Goal: Communication & Community: Answer question/provide support

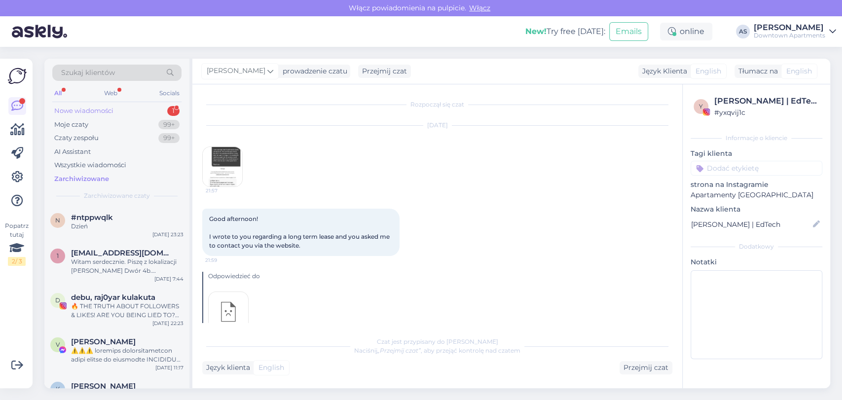
click at [99, 107] on div "Nowe wiadomości" at bounding box center [83, 111] width 59 height 10
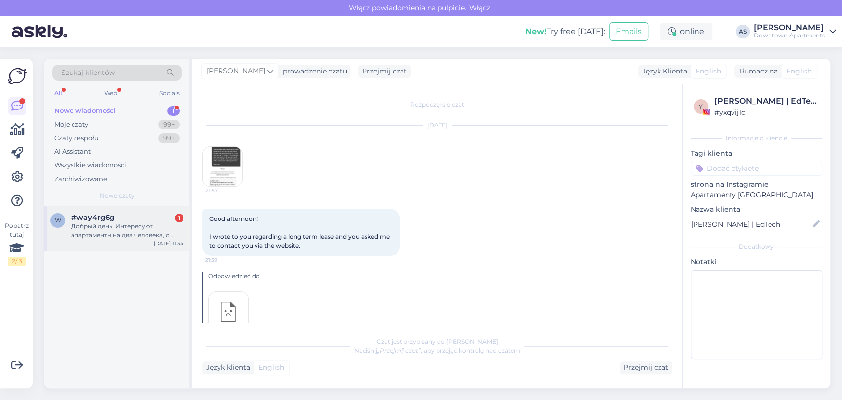
click at [106, 237] on div "Добрый день. Интересуют апартаменты на два человека, с вечера 25-го по 27 число…" at bounding box center [127, 231] width 113 height 18
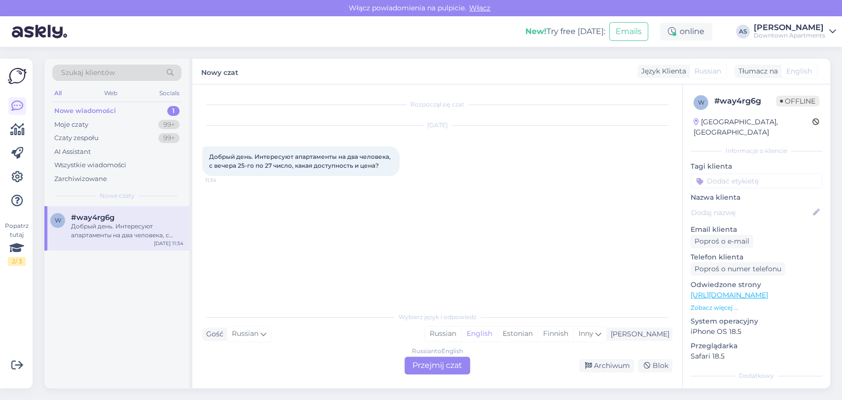
click at [428, 368] on div "Russian to English Przejmij czat" at bounding box center [438, 366] width 66 height 18
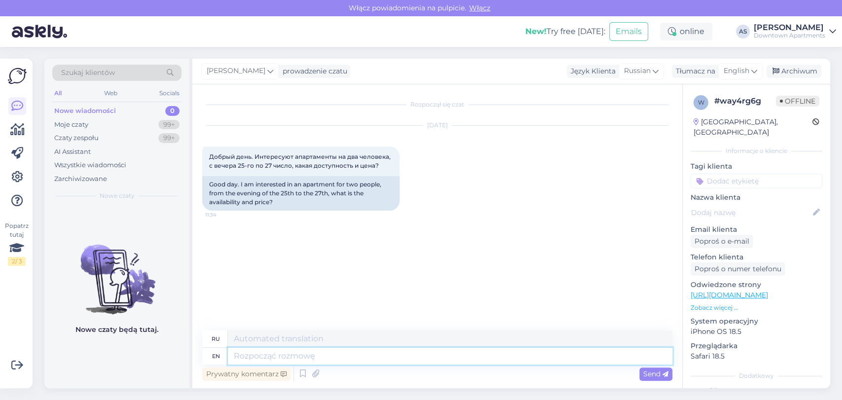
click at [365, 359] on textarea at bounding box center [450, 356] width 445 height 17
type textarea "Good m"
type textarea "Хороший"
type textarea "Good morning, I;"
type textarea "Доброе утро, Я"
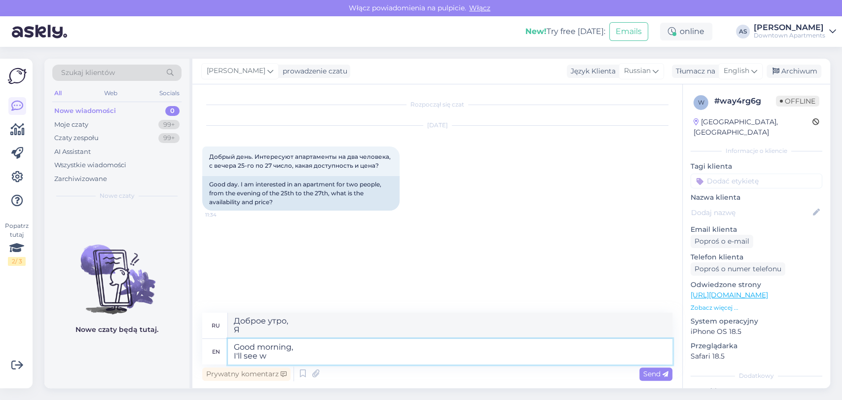
type textarea "Good morning, I'll see wh"
type textarea "Доброе утро, я посмотрю."
type textarea "Good morning, I'll see what w"
type textarea "Доброе утро, Я посмотрю, что"
type textarea "Good morning, I'll see what we ha"
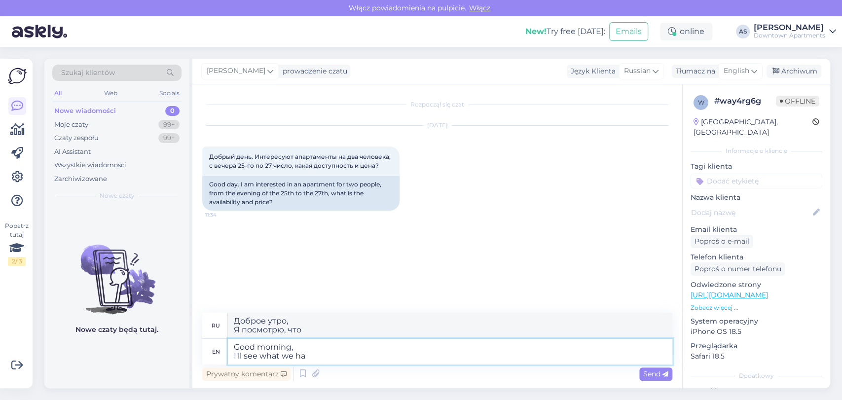
type textarea "Доброе утро, Я посмотрю, что мы"
type textarea "Good morning, I'll see what we have a"
type textarea "Доброе утро, Я посмотрю, что у нас есть."
type textarea "Good morning, I'll see what we have available"
type textarea "Доброе утро, Я посмотрю, что у нас есть в наличии."
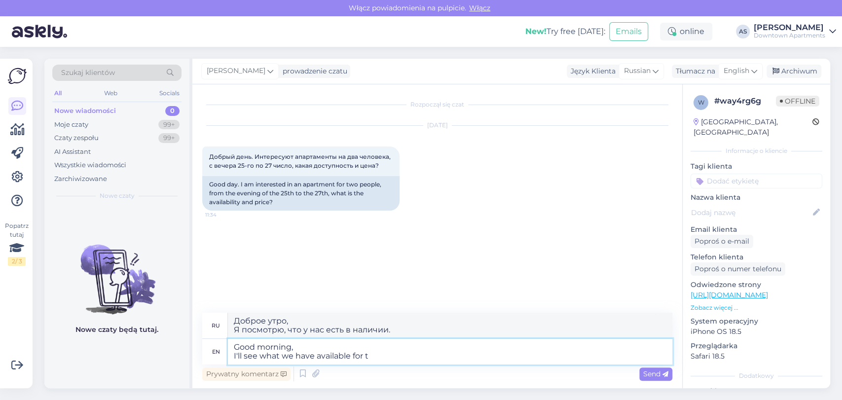
type textarea "Good morning, I'll see what we have available for th"
type textarea "Доброе утро, Я посмотрю, что у нас есть в наличии"
type textarea "Good morning, I'll see what we have available for that d"
type textarea "Доброе утро, Я посмотрю, что у нас есть для этого в наличии."
type textarea "Good morning, I'll see what we have available for that date -"
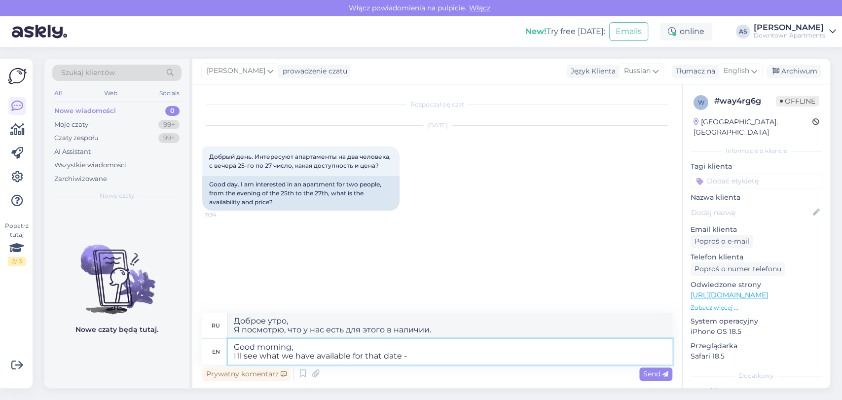
type textarea "Доброе утро, Я посмотрю, что у нас есть в наличии на эту дату."
type textarea "Good morning, I'll see what we have available for that date - p"
type textarea "Доброе утро, Я посмотрю, что у нас есть в наличии на эту дату -"
type textarea "Good morning, I'll see what we have available for that date - please pr"
type textarea "Доброе утро, Я посмотрю, что у нас есть в наличии на эту дату - пожалуйста."
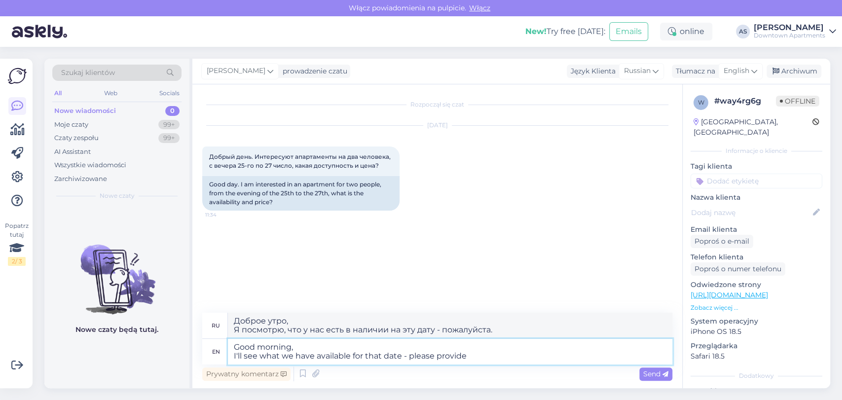
type textarea "Good morning, I'll see what we have available for that date - please provide"
type textarea "Доброе утро, Я посмотрю, что у нас есть в наличии на эту дату - предоставьте, п…"
type textarea "Good morning, I'll see what we have available for that date - please provide yo…"
type textarea "Доброе утро, Я посмотрю, что у нас есть в наличии на эту дату - пожалуйста, пре…"
type textarea "Good morning, I'll see what we have available for that date - please provide yo…"
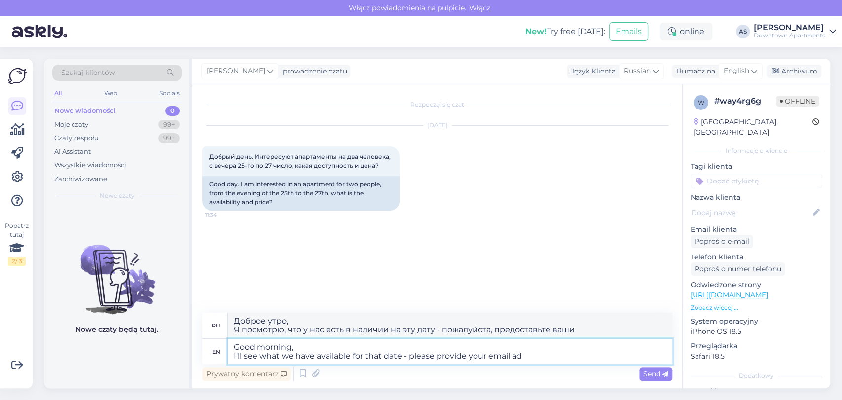
type textarea "Доброе утро, посмотрю, что у нас есть в наличии на эту дату. Пожалуйста, укажит…"
type textarea "Good morning, I'll see what we have available for that date - please provide yo…"
type textarea "Доброе утро, посмотрю, что у нас есть в наличии на эту дату - пожалуйста, укажи…"
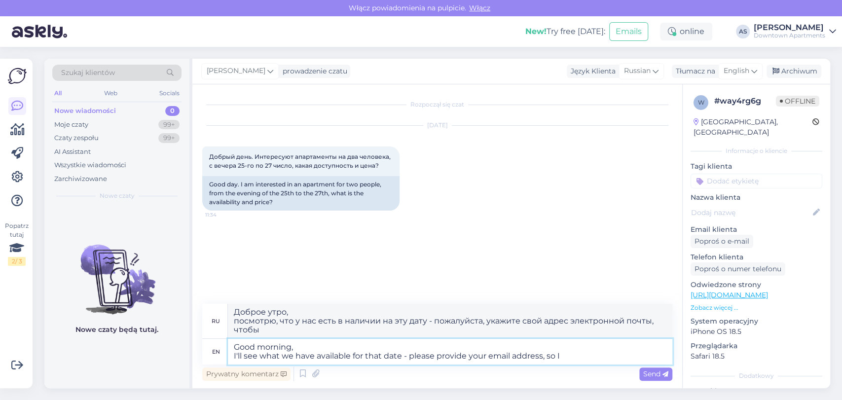
type textarea "Good morning, I'll see what we have available for that date - please provide yo…"
type textarea "Доброе утро, Я посмотрю, что у нас есть в наличии на эту дату - пожалуйста, ука…"
type textarea "Good morning, I'll see what we have available for that date - please provide yo…"
type textarea "Доброе утро, Я посмотрю, что у нас есть в наличии на эту дату - пожалуйста, ука…"
type textarea "Good morning, I'll see what we have available for that date - please provide yo…"
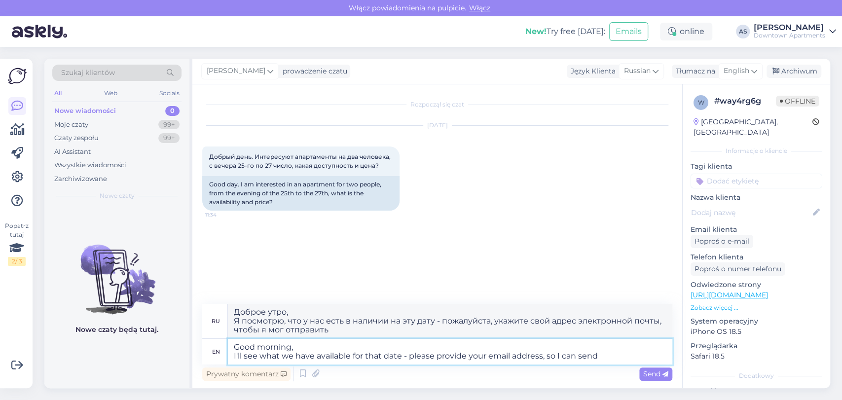
type textarea "Доброе утро, посмотрю, что у нас есть в наличии на эту дату. Пожалуйста, укажит…"
type textarea "Good morning, I'll see what we have available for that date - please provide yo…"
type textarea "Доброе утро, Я посмотрю, что у нас есть в наличии на эту дату - пожалуйста, ука…"
type textarea "Good morning, I'll see what we have available for that date - please provide yo…"
type textarea "Доброе утро, Я посмотрю, что у нас есть в наличии на эту дату - пожалуйста, ука…"
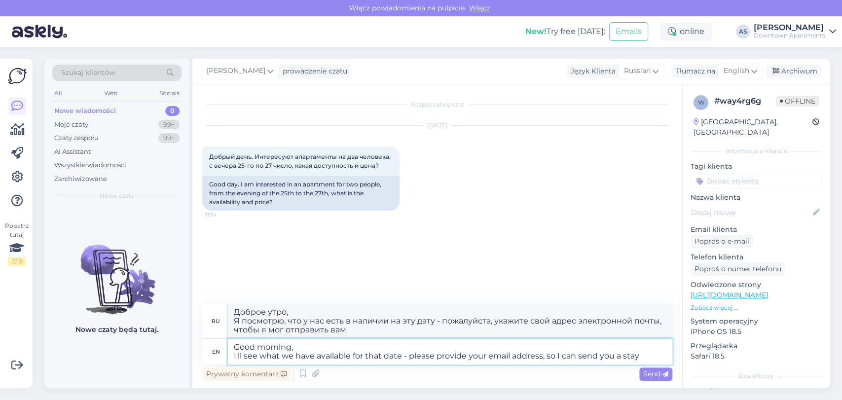
type textarea "Good morning, I'll see what we have available for that date - please provide yo…"
type textarea "Доброе утро, Я посмотрю, что у нас есть в наличии на эту дату. Пожалуйста, укаж…"
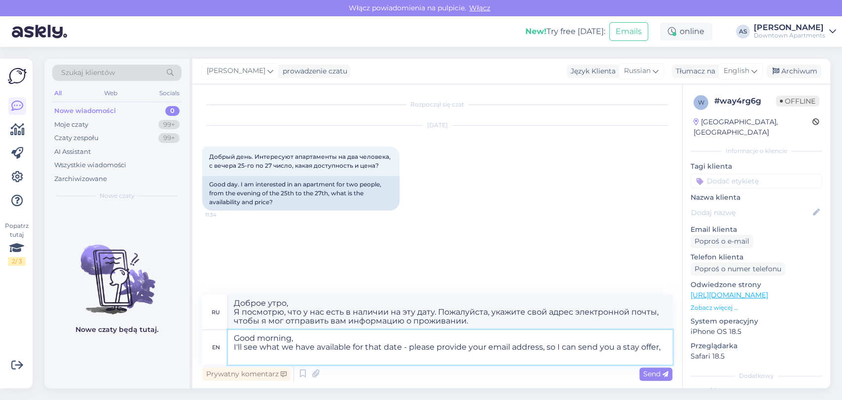
type textarea "Good morning, I'll see what we have available for that date - please provide yo…"
type textarea "Доброе утро, посмотрю, что у нас есть в наличии на эту дату. Пожалуйста, укажит…"
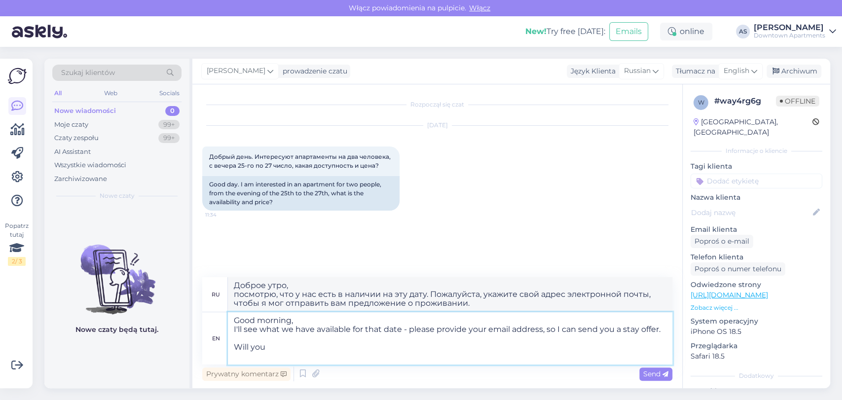
type textarea "Good morning, I'll see what we have available for that date - please provide yo…"
type textarea "Доброе утро, Я посмотрю, что у нас есть в наличии на эту дату. Пожалуйста, укаж…"
type textarea "Good morning, I'll see what we have available for that date - please provide yo…"
type textarea "Доброе утро, Я посмотрю, что у нас есть в наличии на эту дату. Пожалуйста, укаж…"
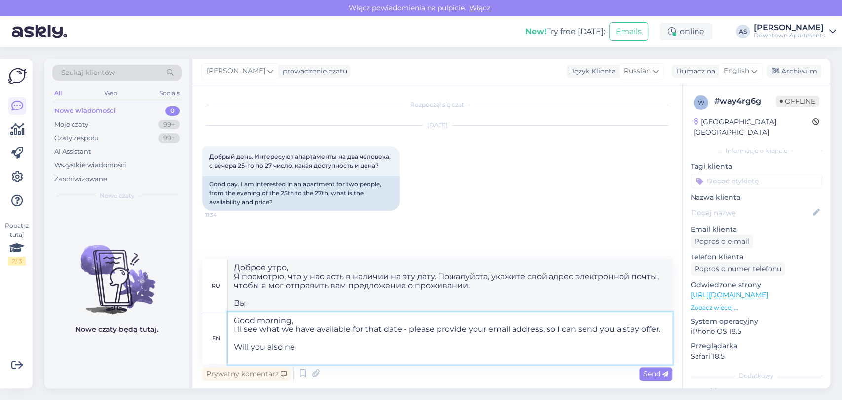
type textarea "Good morning, I'll see what we have available for that date - please provide yo…"
type textarea "Доброе утро, Я посмотрю, что у нас есть в наличии на эту дату. Пожалуйста, укаж…"
type textarea "Good morning, I'll see what we have available for that date - please provide yo…"
type textarea "Доброе утро, Я посмотрю, что у нас есть в наличии на эту дату. Пожалуйста, укаж…"
type textarea "Good morning, I'll see what we have available for that date - please provide yo…"
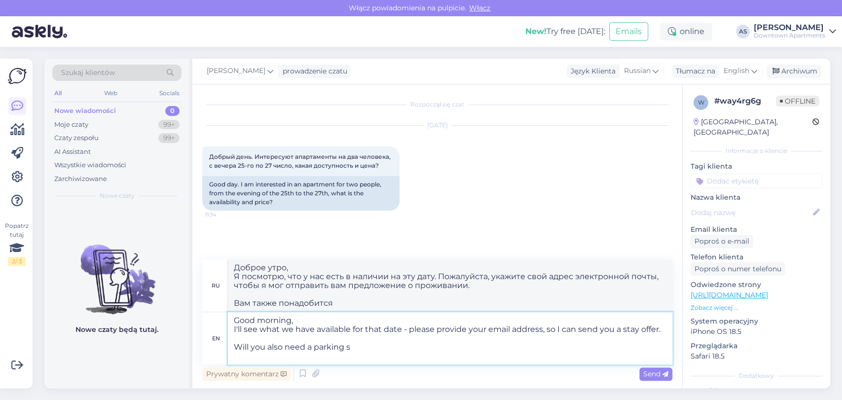
type textarea "Доброе утро, Я посмотрю, что у нас есть в наличии на эту дату. Пожалуйста, укаж…"
type textarea "Good morning, I'll see what we have available for that date - please provide yo…"
type textarea "Доброе утро, Я посмотрю, что у нас есть в наличии на эту дату. Пожалуйста, укаж…"
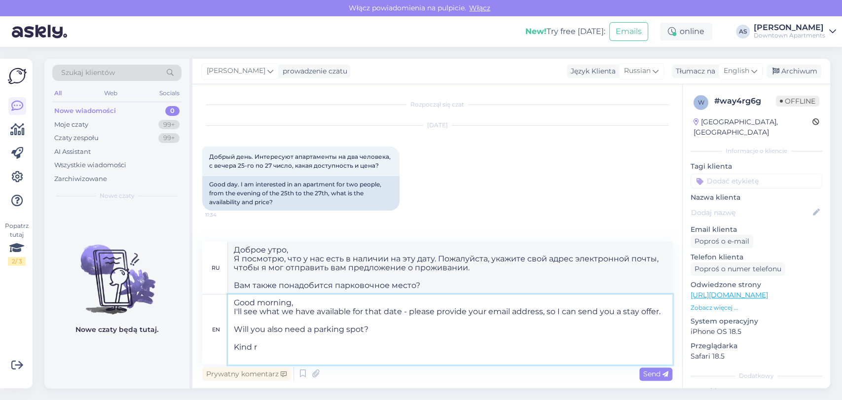
type textarea "Good morning, I'll see what we have available for that date - please provide yo…"
type textarea "Доброе утро, Я посмотрю, что у нас есть в наличии на эту дату. Пожалуйста, укаж…"
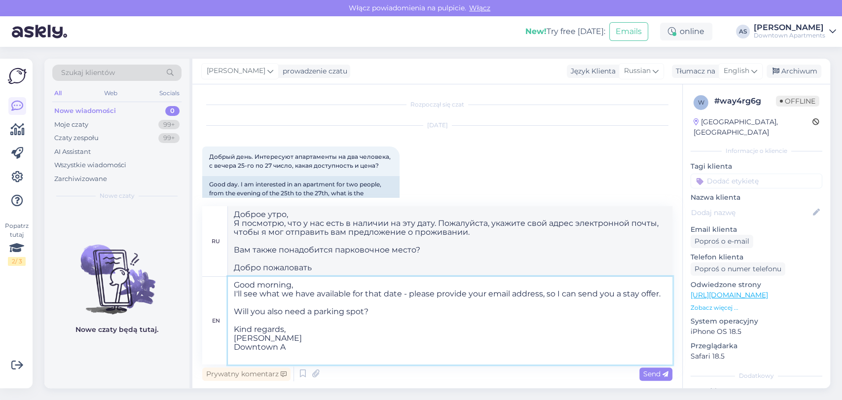
type textarea "Good morning, I'll see what we have available for that date - please provide yo…"
type textarea "Доброе утро, Я посмотрю, что у нас есть в наличии на эту дату. Пожалуйста, укаж…"
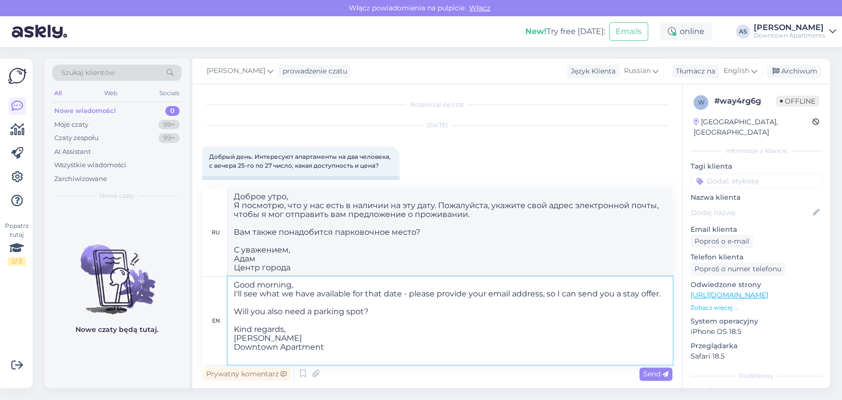
type textarea "Good morning, I'll see what we have available for that date - please provide yo…"
type textarea "Доброе утро, Я посмотрю, что у нас есть в наличии на эту дату. Пожалуйста, укаж…"
drag, startPoint x: 341, startPoint y: 348, endPoint x: 236, endPoint y: 356, distance: 105.9
click at [236, 356] on textarea "Good morning, I'll see what we have available for that date - please provide yo…" at bounding box center [450, 321] width 445 height 88
type textarea "Good morning, I'll see what we have available for that date - please provide yo…"
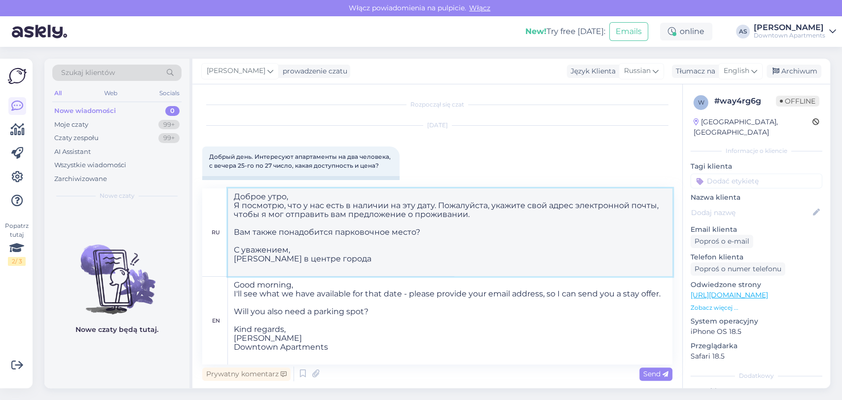
drag, startPoint x: 370, startPoint y: 264, endPoint x: 227, endPoint y: 273, distance: 142.9
click at [228, 273] on textarea "Доброе утро, Я посмотрю, что у нас есть в наличии на эту дату. Пожалуйста, укаж…" at bounding box center [450, 232] width 445 height 88
paste textarea "Downtown Apartments"
type textarea "Доброе утро, Я посмотрю, что у нас есть в наличии на эту дату. Пожалуйста, укаж…"
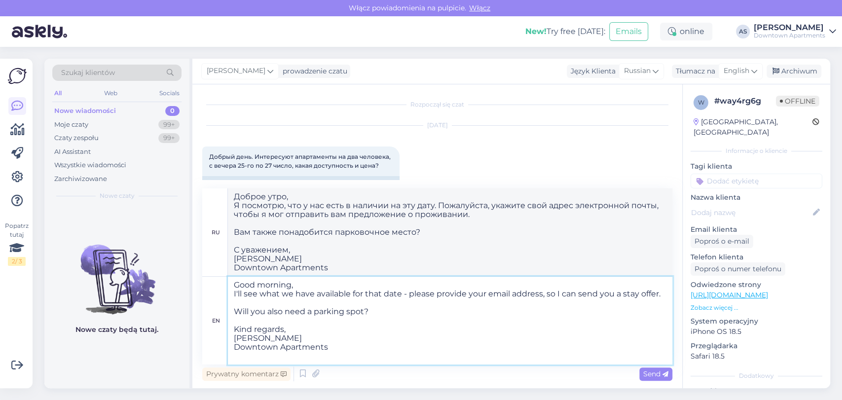
click at [344, 348] on textarea "Good morning, I'll see what we have available for that date - please provide yo…" at bounding box center [450, 321] width 445 height 88
click at [648, 376] on span "Send" at bounding box center [655, 374] width 25 height 9
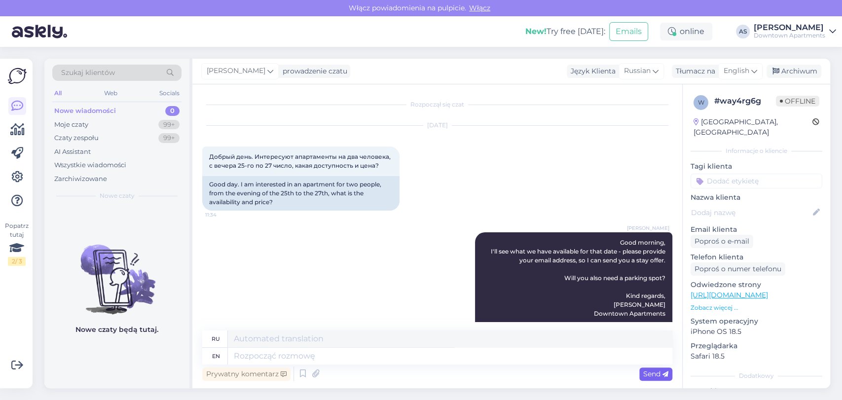
scroll to position [111, 0]
